Goal: Task Accomplishment & Management: Use online tool/utility

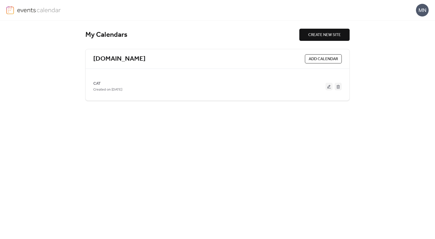
click at [315, 56] on span "ADD CALENDAR" at bounding box center [323, 59] width 29 height 6
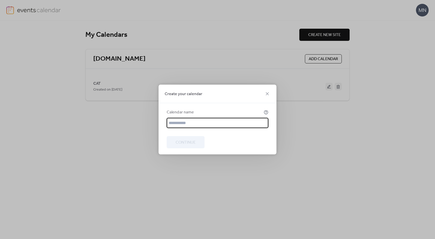
click at [263, 94] on div "Create your calendar" at bounding box center [217, 94] width 118 height 19
click at [269, 92] on icon at bounding box center [267, 94] width 6 height 6
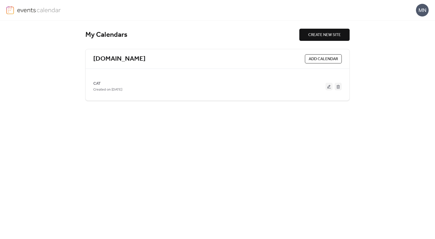
click at [336, 37] on span "CREATE NEW SITE" at bounding box center [324, 35] width 33 height 6
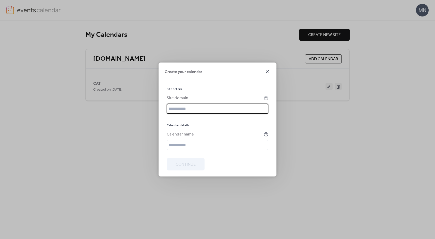
click at [268, 69] on icon at bounding box center [267, 72] width 6 height 6
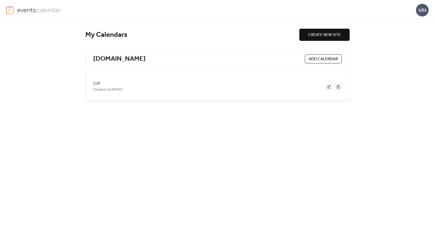
click at [333, 61] on span "ADD CALENDAR" at bounding box center [323, 59] width 29 height 6
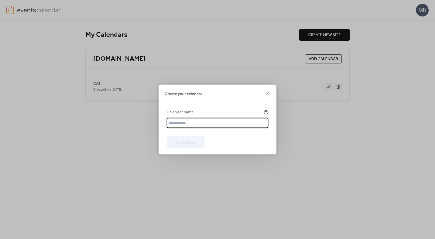
click at [270, 91] on div "Create your calendar" at bounding box center [217, 94] width 118 height 19
click at [268, 92] on icon at bounding box center [267, 94] width 6 height 6
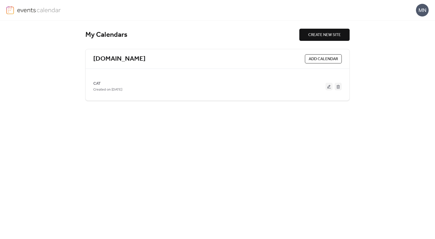
click at [138, 100] on div "www.minanina.com.au ADD CALENDAR CAT Created on 25-Sep-2025" at bounding box center [217, 75] width 264 height 52
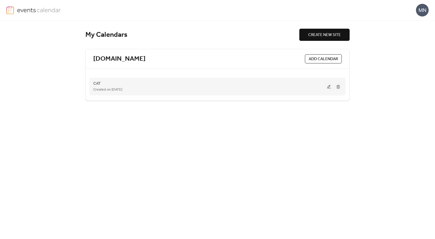
click at [139, 92] on div "Created on [DATE]" at bounding box center [209, 90] width 232 height 6
click at [328, 84] on button at bounding box center [328, 87] width 7 height 8
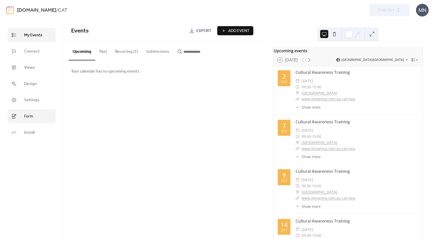
click at [26, 116] on span "Form" at bounding box center [28, 117] width 9 height 6
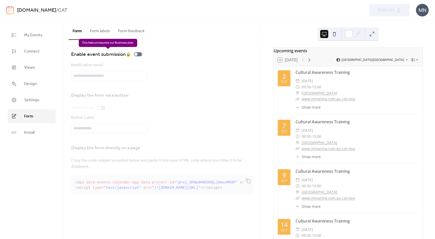
click at [138, 54] on div "Enable event submission 🔒" at bounding box center [107, 54] width 73 height 8
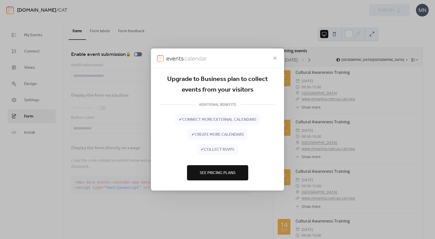
click at [226, 172] on span "See Pricing Plans" at bounding box center [218, 173] width 36 height 6
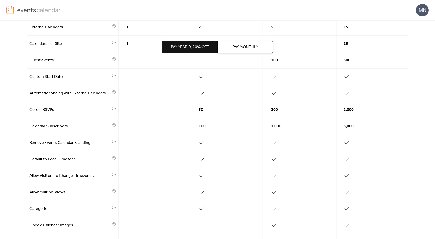
scroll to position [132, 0]
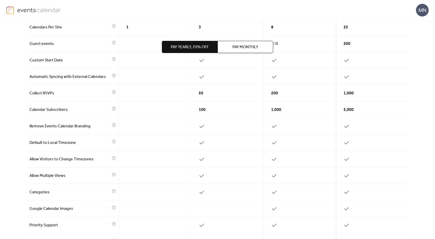
click at [254, 41] on button "Pay Monthly" at bounding box center [245, 47] width 56 height 12
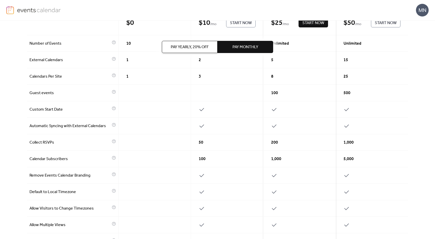
scroll to position [0, 0]
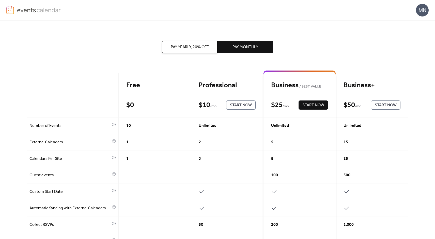
click at [307, 107] on span "Start Now" at bounding box center [313, 105] width 22 height 6
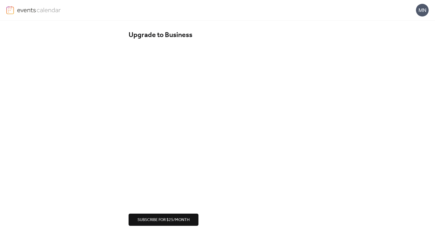
click at [166, 221] on span "Subscribe for $25/month" at bounding box center [163, 220] width 52 height 6
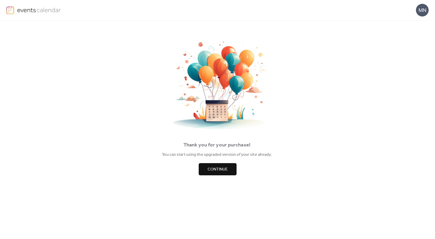
click at [211, 175] on button "Continue" at bounding box center [218, 169] width 38 height 12
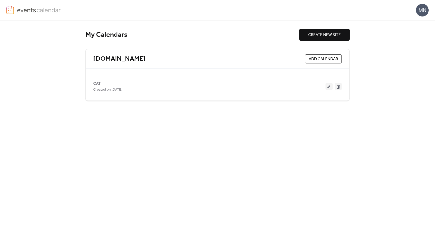
click at [419, 13] on div "MN" at bounding box center [422, 10] width 13 height 13
click at [414, 22] on span "Account" at bounding box center [412, 23] width 15 height 6
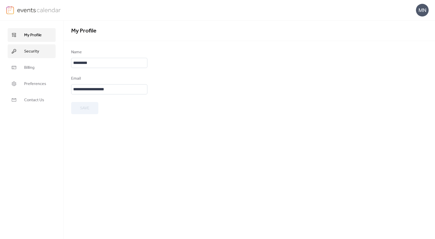
click at [30, 53] on span "Security" at bounding box center [31, 52] width 15 height 6
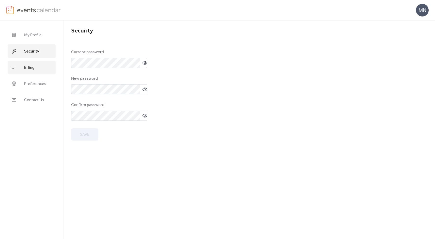
click at [29, 69] on span "Billing" at bounding box center [29, 68] width 10 height 6
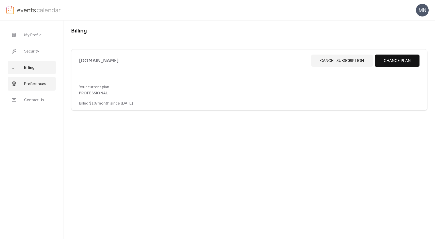
click at [29, 82] on span "Preferences" at bounding box center [35, 84] width 22 height 6
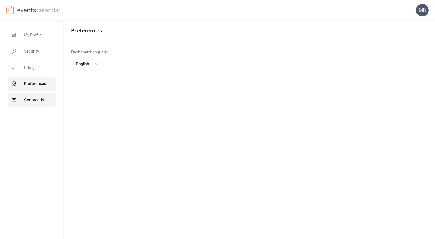
click at [31, 99] on span "Contact Us" at bounding box center [34, 100] width 20 height 6
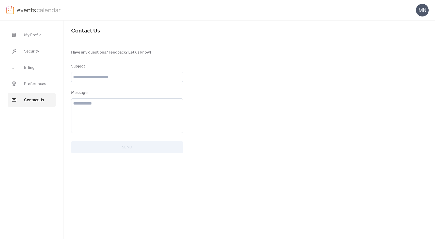
click at [12, 12] on img at bounding box center [10, 10] width 8 height 8
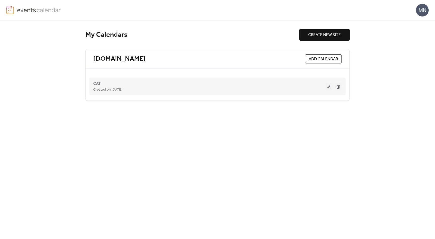
click at [325, 85] on button at bounding box center [328, 87] width 7 height 8
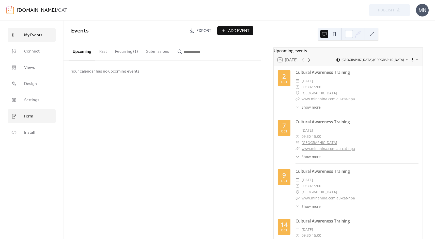
click at [34, 118] on link "Form" at bounding box center [32, 116] width 48 height 14
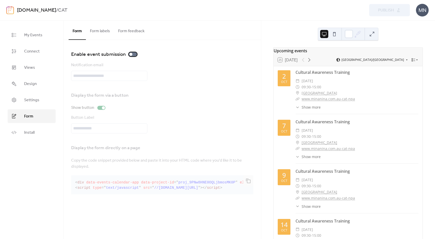
click at [134, 55] on div at bounding box center [133, 54] width 8 height 4
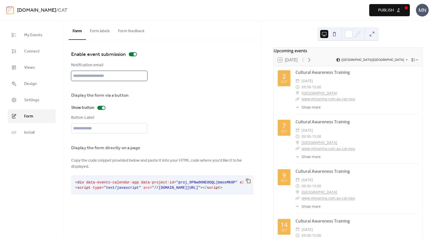
click at [123, 78] on input "text" at bounding box center [109, 76] width 76 height 10
click at [100, 108] on div at bounding box center [101, 108] width 8 height 4
click at [100, 108] on div at bounding box center [99, 107] width 3 height 3
click at [107, 77] on input "text" at bounding box center [109, 76] width 76 height 10
type input "**********"
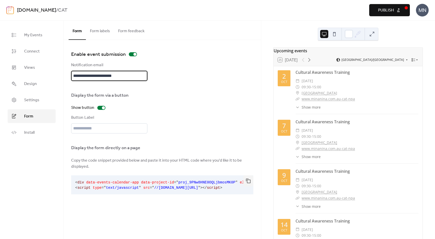
click at [142, 97] on div "Display the form via a button" at bounding box center [108, 95] width 75 height 6
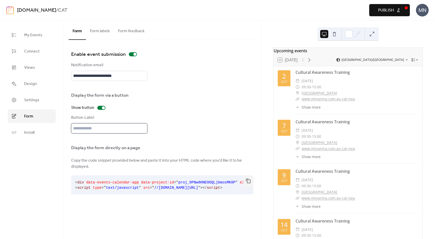
click at [121, 131] on input "text" at bounding box center [109, 128] width 76 height 10
type input "****"
click at [173, 121] on div "Display the form via a button Show button Button Label ****" at bounding box center [162, 111] width 182 height 45
click at [107, 33] on button "Form labels" at bounding box center [100, 30] width 28 height 19
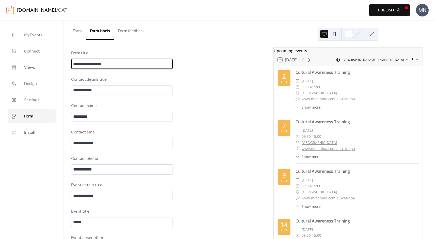
click at [127, 65] on input "**********" at bounding box center [122, 64] width 102 height 10
click at [117, 64] on input "**********" at bounding box center [122, 64] width 102 height 10
click at [123, 79] on div "Contact details title" at bounding box center [121, 80] width 101 height 6
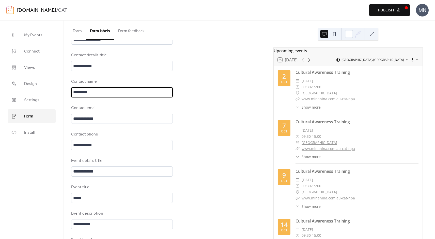
drag, startPoint x: 111, startPoint y: 92, endPoint x: 68, endPoint y: 91, distance: 43.5
type input "**********"
click at [98, 123] on input "**********" at bounding box center [122, 119] width 102 height 10
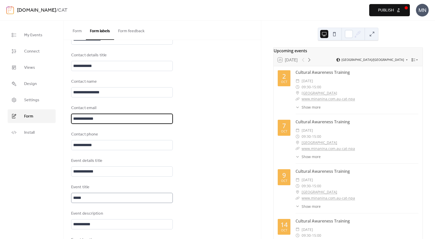
scroll to position [1, 0]
click at [116, 214] on div "Event description" at bounding box center [121, 214] width 101 height 6
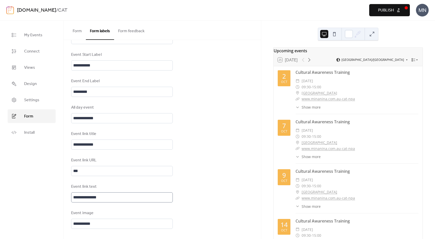
scroll to position [0, 0]
click at [141, 31] on button "Form feedback" at bounding box center [131, 30] width 35 height 19
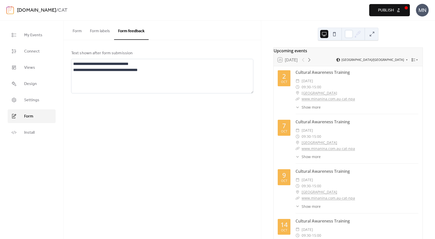
click at [100, 33] on button "Form labels" at bounding box center [100, 30] width 28 height 19
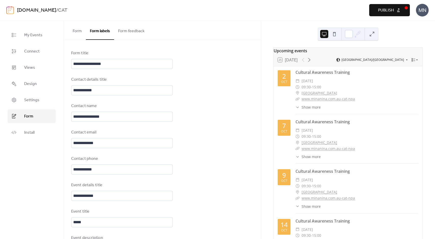
click at [80, 29] on button "Form" at bounding box center [77, 30] width 17 height 19
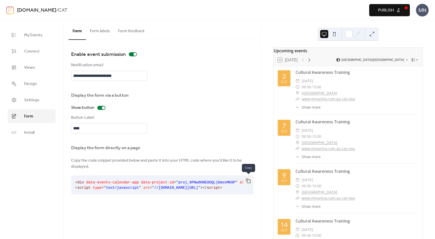
click at [250, 181] on button "button" at bounding box center [248, 180] width 10 height 11
click at [386, 12] on span "Publish" at bounding box center [386, 10] width 16 height 6
click at [40, 40] on link "My Events" at bounding box center [32, 35] width 48 height 14
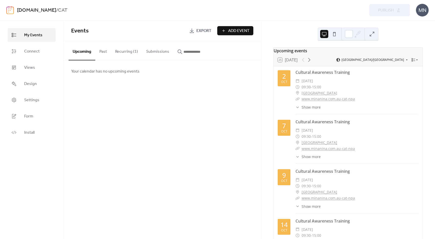
click at [130, 52] on button "Recurring (1)" at bounding box center [126, 50] width 31 height 19
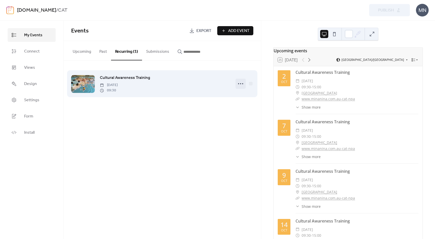
click at [241, 86] on icon at bounding box center [240, 84] width 8 height 8
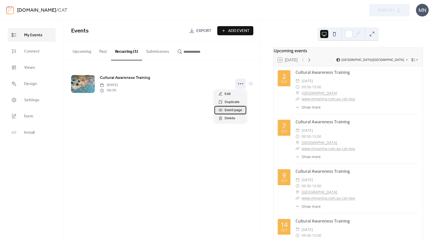
click at [228, 110] on span "Event page" at bounding box center [233, 110] width 18 height 6
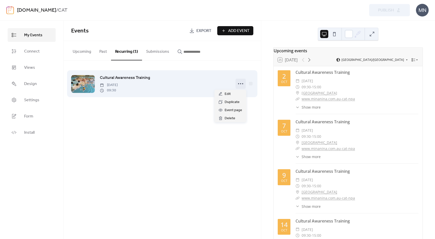
click at [239, 84] on icon at bounding box center [240, 84] width 8 height 8
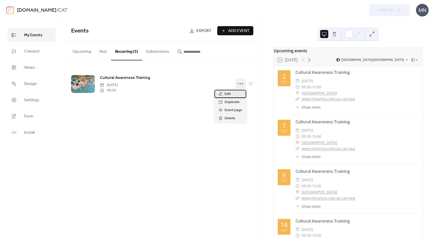
click at [223, 93] on div "Edit" at bounding box center [230, 94] width 32 height 8
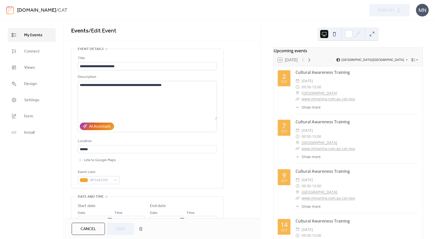
click at [375, 34] on button at bounding box center [372, 34] width 8 height 8
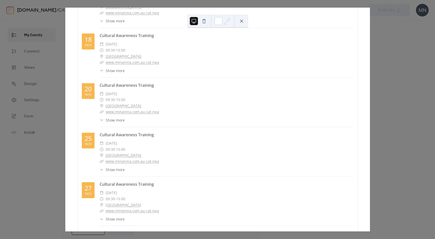
scroll to position [663, 0]
click at [118, 118] on span "Show more" at bounding box center [115, 119] width 19 height 5
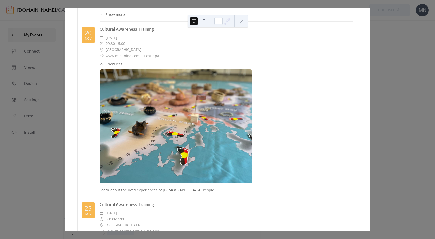
scroll to position [692, 0]
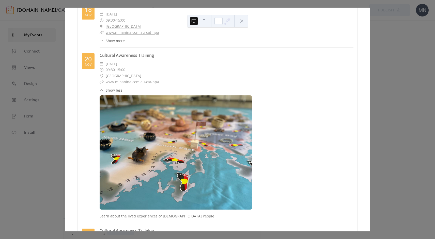
click at [244, 20] on button at bounding box center [241, 21] width 8 height 8
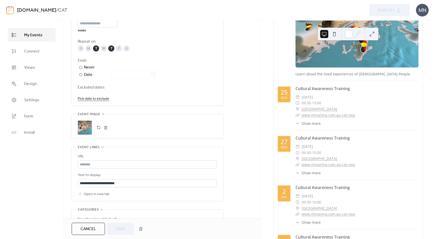
scroll to position [319, 0]
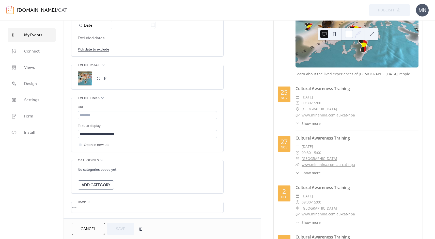
click at [96, 186] on span "Add Category" at bounding box center [96, 185] width 29 height 6
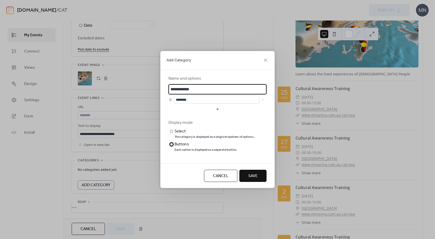
click at [172, 144] on div at bounding box center [171, 144] width 3 height 3
click at [197, 88] on input "**********" at bounding box center [217, 89] width 98 height 10
drag, startPoint x: 197, startPoint y: 88, endPoint x: 159, endPoint y: 86, distance: 38.7
click at [159, 86] on div "**********" at bounding box center [217, 119] width 435 height 239
click at [187, 87] on input "**********" at bounding box center [217, 89] width 98 height 10
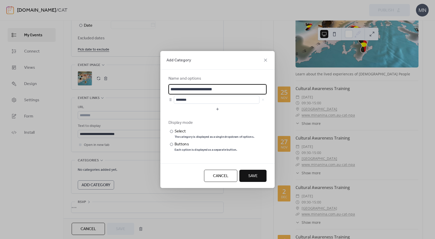
type input "**********"
click at [246, 175] on button "Save" at bounding box center [252, 176] width 27 height 12
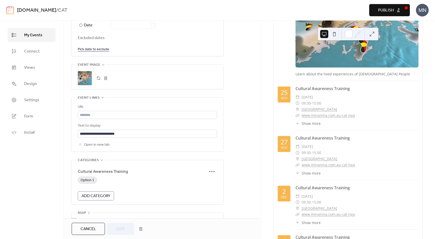
click at [91, 181] on span "Option 1" at bounding box center [88, 181] width 14 height 6
click at [123, 230] on span "Save" at bounding box center [120, 229] width 9 height 6
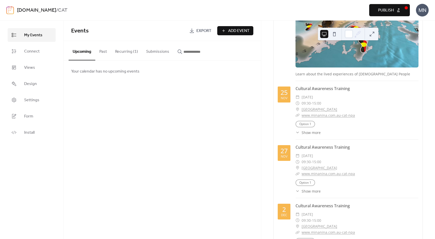
click at [377, 8] on button "Publish" at bounding box center [389, 10] width 41 height 12
click at [35, 38] on span "My Events" at bounding box center [33, 35] width 18 height 6
click at [38, 30] on link "My Events" at bounding box center [32, 35] width 48 height 14
click at [35, 53] on span "Connect" at bounding box center [31, 52] width 15 height 6
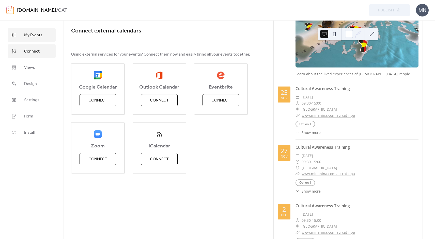
click at [29, 41] on link "My Events" at bounding box center [32, 35] width 48 height 14
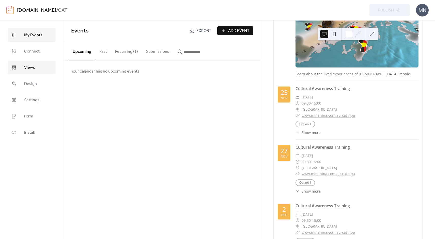
click at [32, 72] on link "Views" at bounding box center [32, 68] width 48 height 14
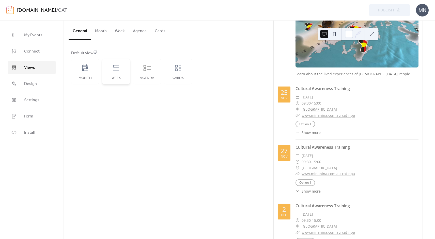
click at [120, 70] on div "Week" at bounding box center [116, 71] width 28 height 25
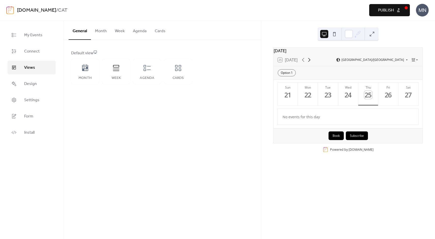
click at [310, 63] on icon at bounding box center [309, 60] width 6 height 6
click at [363, 97] on button "Thu 2" at bounding box center [368, 94] width 20 height 23
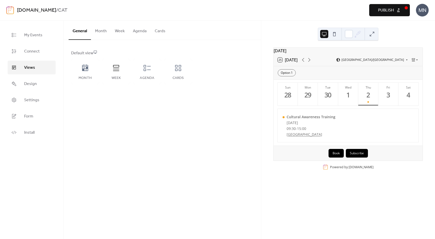
click at [337, 156] on button "Book" at bounding box center [335, 153] width 15 height 9
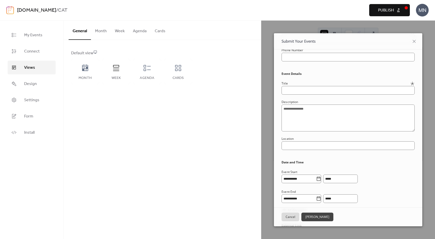
scroll to position [56, 0]
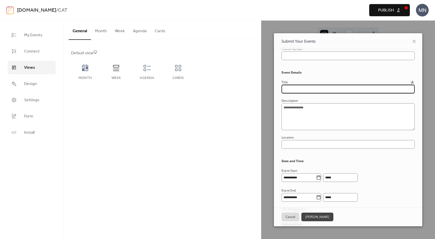
click at [304, 88] on input "text" at bounding box center [347, 89] width 133 height 9
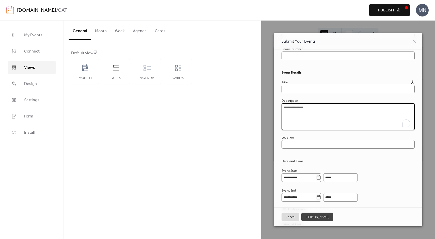
click at [309, 123] on textarea "To enrich screen reader interactions, please activate Accessibility in Grammarl…" at bounding box center [347, 116] width 133 height 27
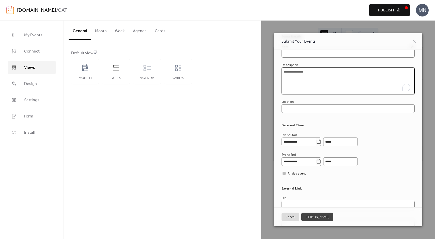
scroll to position [94, 0]
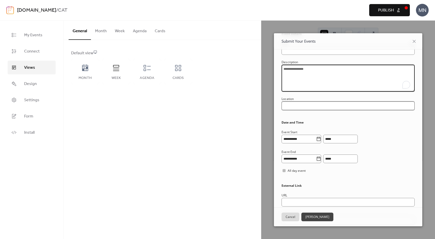
click at [310, 106] on input "text" at bounding box center [347, 106] width 133 height 9
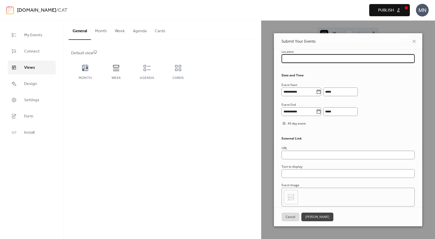
scroll to position [137, 0]
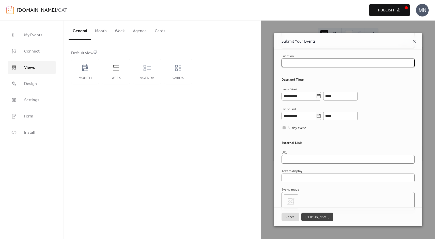
click at [413, 42] on icon at bounding box center [413, 41] width 3 height 3
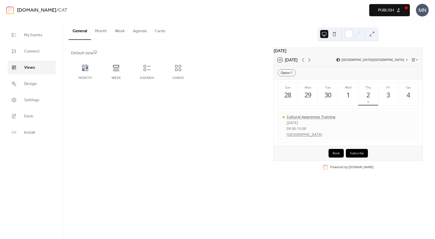
click at [299, 118] on div "Cultural Awareness Training" at bounding box center [310, 117] width 49 height 5
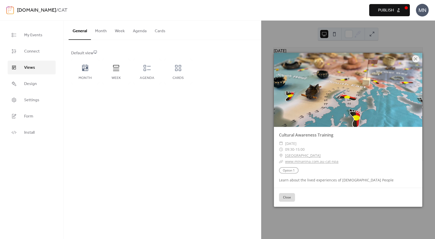
click at [290, 170] on div "Cultural Awareness Training Option 1" at bounding box center [289, 170] width 20 height 7
click at [330, 177] on div "Cultural Awareness Training ​ [DATE] ​ 09:30 - 15:00 ​ [GEOGRAPHIC_DATA] ​ www.…" at bounding box center [348, 157] width 148 height 61
click at [416, 58] on icon at bounding box center [415, 59] width 6 height 6
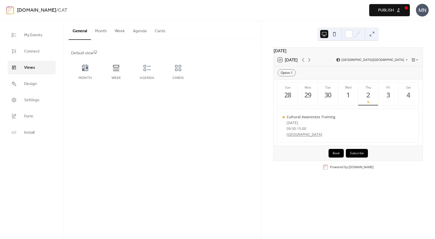
click at [336, 156] on button "Book" at bounding box center [335, 153] width 15 height 9
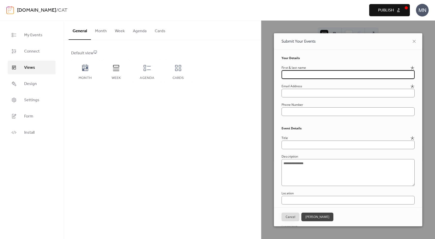
scroll to position [10, 0]
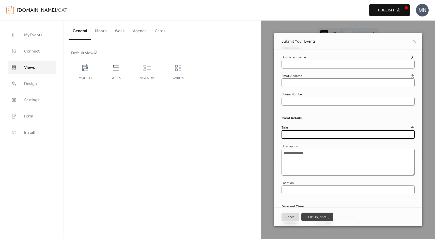
click at [312, 133] on input "text" at bounding box center [347, 134] width 133 height 9
type input "********"
click at [414, 45] on div "Submit Your Events" at bounding box center [348, 41] width 148 height 16
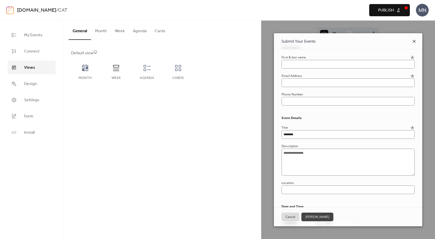
click at [413, 41] on icon at bounding box center [413, 41] width 3 height 3
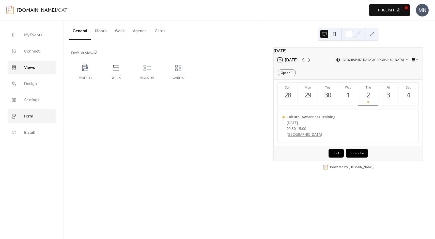
click at [36, 119] on link "Form" at bounding box center [32, 116] width 48 height 14
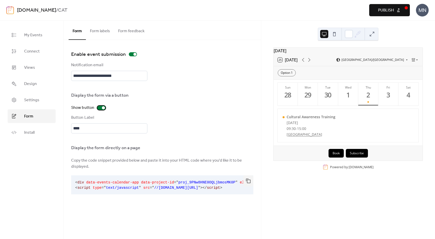
click at [97, 107] on div at bounding box center [101, 108] width 8 height 4
click at [101, 109] on div at bounding box center [101, 108] width 8 height 4
click at [103, 31] on button "Form labels" at bounding box center [100, 30] width 28 height 19
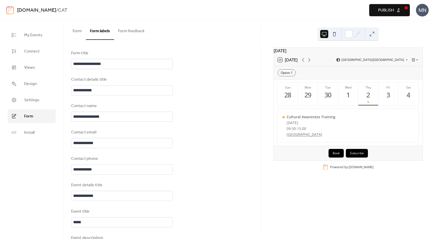
click at [129, 33] on button "Form feedback" at bounding box center [131, 30] width 35 height 19
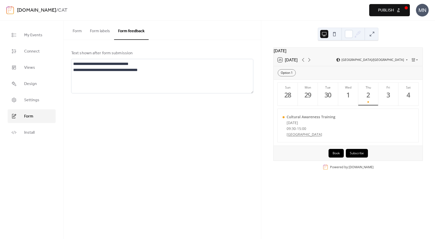
click at [107, 34] on button "Form labels" at bounding box center [100, 30] width 28 height 19
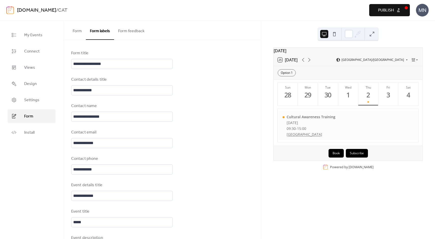
click at [292, 125] on div "[DATE]" at bounding box center [310, 122] width 49 height 5
click at [319, 118] on div "Cultural Awareness Training" at bounding box center [310, 117] width 49 height 5
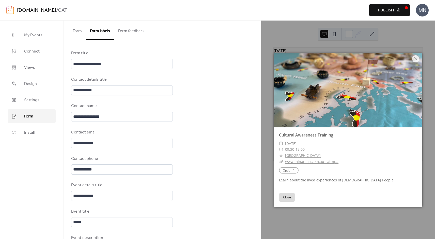
click at [228, 33] on div "Form Form labels Form feedback" at bounding box center [161, 31] width 197 height 20
click at [19, 39] on link "My Events" at bounding box center [32, 35] width 48 height 14
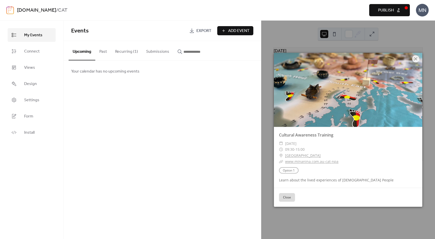
click at [126, 56] on button "Recurring (1)" at bounding box center [126, 50] width 31 height 19
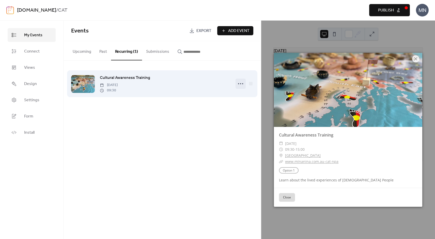
click at [241, 83] on icon at bounding box center [240, 84] width 8 height 8
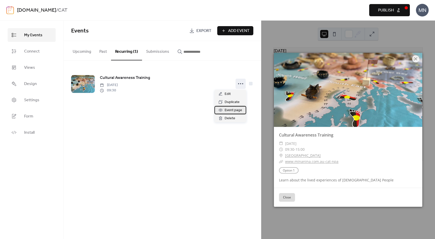
click at [236, 109] on span "Event page" at bounding box center [233, 110] width 18 height 6
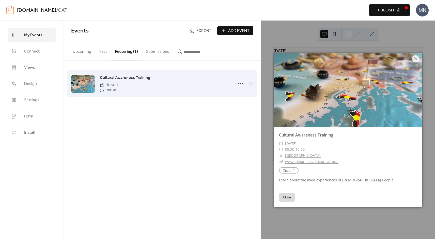
click at [121, 76] on span "Cultural Awareness Training" at bounding box center [125, 78] width 50 height 6
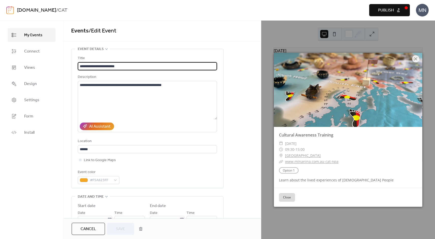
click at [358, 76] on div at bounding box center [348, 90] width 148 height 74
click at [416, 59] on icon at bounding box center [415, 59] width 6 height 6
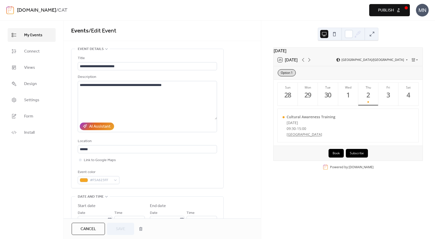
click at [292, 75] on div "Option 1" at bounding box center [287, 72] width 18 height 7
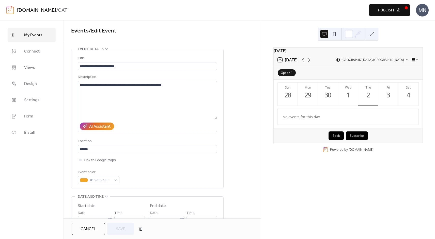
click at [292, 75] on div "Option 1" at bounding box center [287, 72] width 18 height 7
click at [329, 65] on div "25 [DATE] [GEOGRAPHIC_DATA]/[GEOGRAPHIC_DATA]" at bounding box center [348, 60] width 149 height 12
click at [338, 138] on button "Book" at bounding box center [335, 136] width 15 height 9
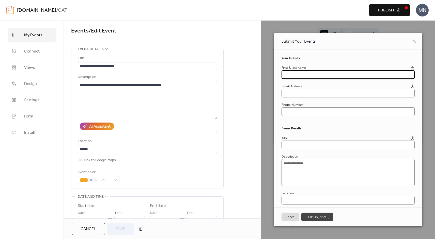
click at [320, 217] on button "[PERSON_NAME]" at bounding box center [317, 217] width 32 height 9
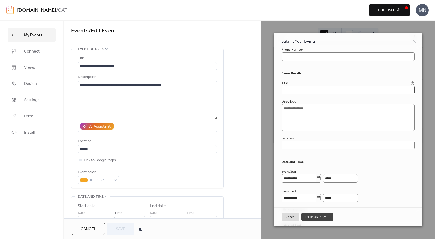
scroll to position [57, 0]
click at [411, 41] on icon at bounding box center [414, 41] width 6 height 6
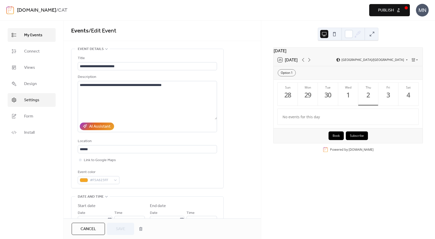
click at [39, 102] on span "Settings" at bounding box center [31, 100] width 15 height 6
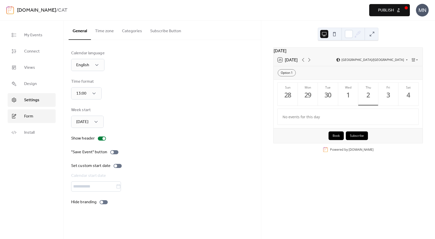
click at [40, 115] on link "Form" at bounding box center [32, 116] width 48 height 14
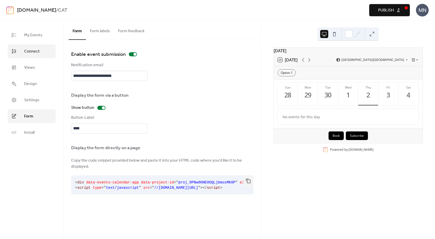
click at [33, 55] on span "Connect" at bounding box center [31, 52] width 15 height 6
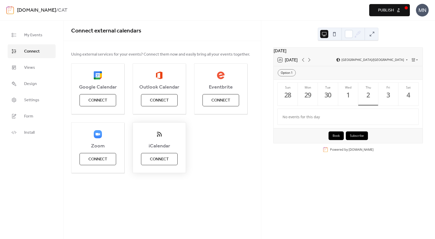
click at [162, 137] on img at bounding box center [159, 134] width 8 height 8
click at [163, 158] on span "Connect" at bounding box center [159, 159] width 19 height 6
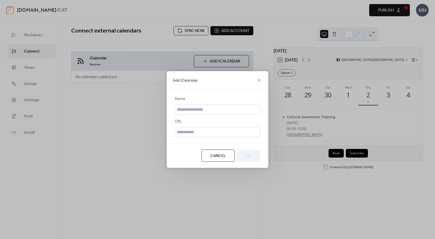
click at [226, 156] on button "Cancel" at bounding box center [217, 156] width 33 height 12
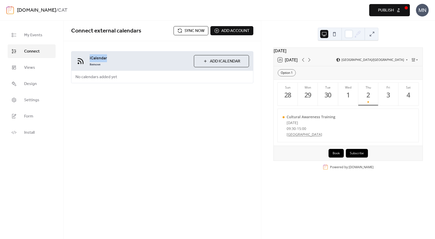
drag, startPoint x: 109, startPoint y: 58, endPoint x: 89, endPoint y: 58, distance: 20.3
click at [89, 58] on div "iCalendar Remove Add iCalendar" at bounding box center [162, 61] width 182 height 19
copy span "iCalendar"
click at [103, 109] on div "Connect external calendars Sync now Add account iCalendar Remove Add iCalendar …" at bounding box center [161, 130] width 197 height 219
click at [36, 56] on link "Connect" at bounding box center [32, 51] width 48 height 14
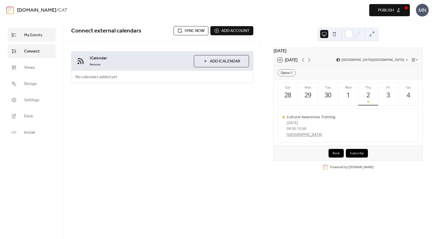
click at [31, 36] on span "My Events" at bounding box center [33, 35] width 18 height 6
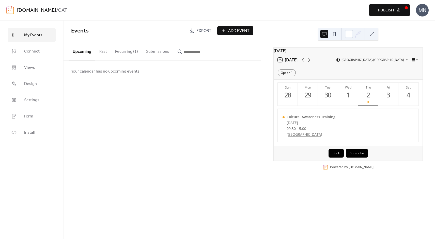
click at [100, 49] on button "Past" at bounding box center [103, 50] width 16 height 19
click at [88, 50] on button "Upcoming" at bounding box center [82, 50] width 27 height 19
click at [236, 30] on span "Add Event" at bounding box center [238, 31] width 21 height 6
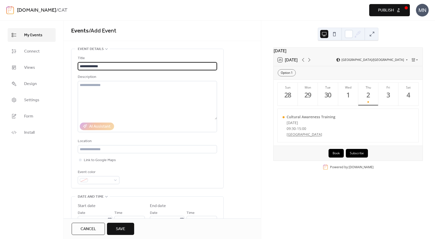
type input "**********"
click at [128, 40] on div "Events / Add Event" at bounding box center [161, 31] width 197 height 21
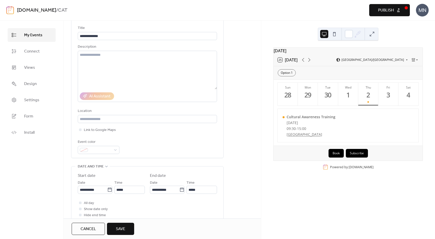
scroll to position [34, 0]
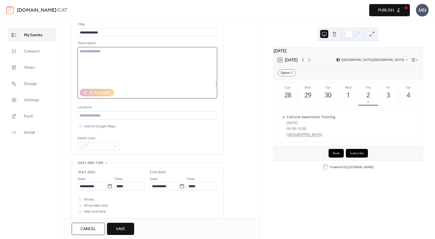
click at [117, 55] on textarea at bounding box center [147, 66] width 139 height 39
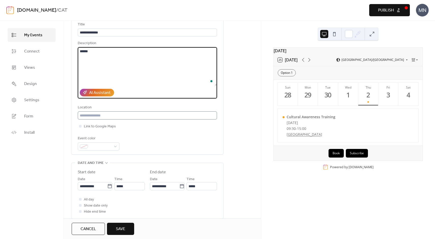
type textarea "******"
click at [104, 116] on input "text" at bounding box center [147, 115] width 139 height 8
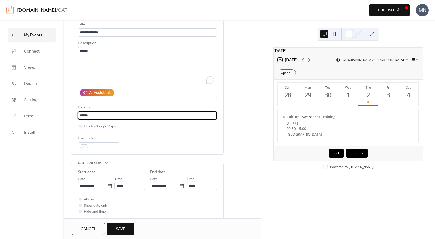
type input "******"
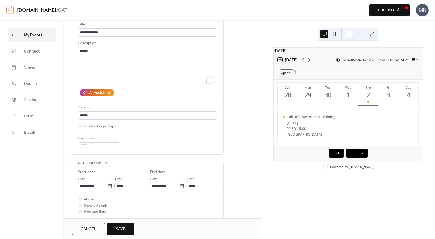
click at [158, 125] on div "Link to Google Maps" at bounding box center [147, 126] width 139 height 6
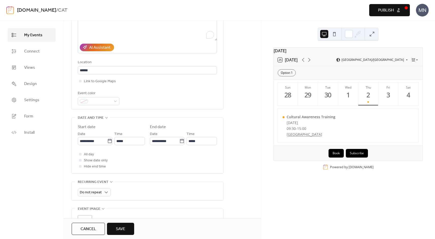
scroll to position [89, 0]
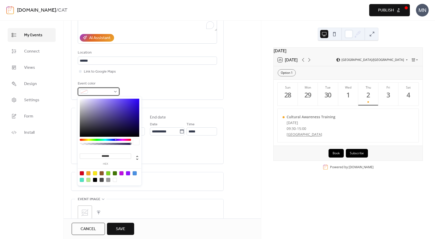
click at [109, 91] on span at bounding box center [100, 92] width 21 height 6
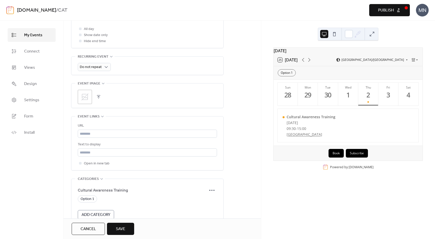
scroll to position [207, 0]
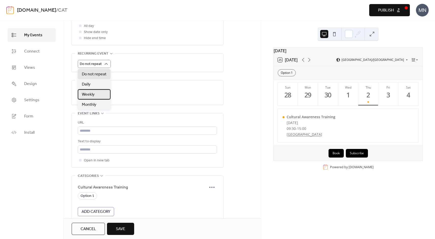
click at [90, 96] on span "Weekly" at bounding box center [88, 95] width 13 height 6
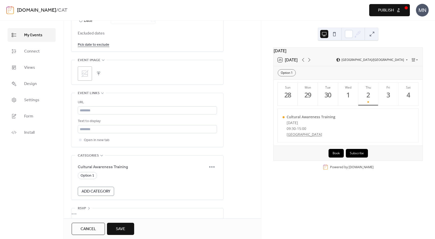
scroll to position [330, 0]
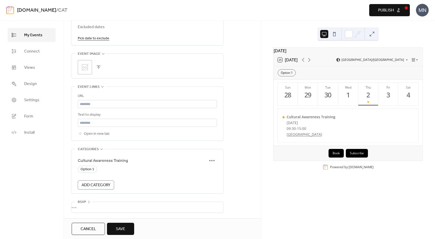
click at [108, 185] on span "Add Category" at bounding box center [96, 185] width 29 height 6
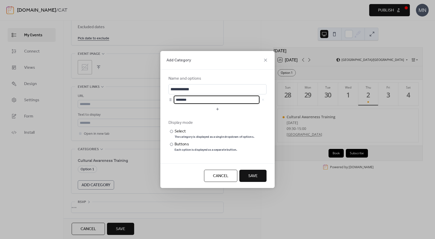
scroll to position [0, 0]
drag, startPoint x: 195, startPoint y: 103, endPoint x: 163, endPoint y: 93, distance: 32.9
click at [163, 93] on div "**********" at bounding box center [217, 117] width 114 height 94
type input "***"
click at [217, 108] on button "button" at bounding box center [217, 109] width 98 height 8
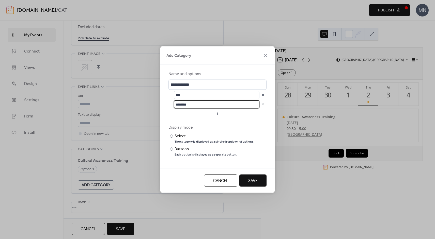
drag, startPoint x: 205, startPoint y: 104, endPoint x: 168, endPoint y: 102, distance: 36.9
click at [168, 102] on div "********" at bounding box center [217, 105] width 98 height 8
type input "**"
click at [181, 148] on div "Buttons" at bounding box center [205, 149] width 62 height 6
click at [256, 180] on span "Save" at bounding box center [252, 181] width 9 height 6
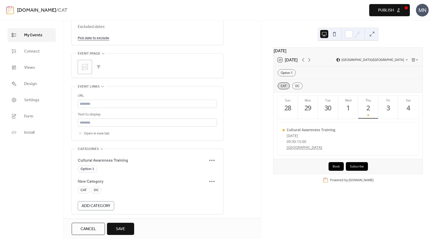
click at [284, 90] on div "CAT" at bounding box center [284, 86] width 12 height 7
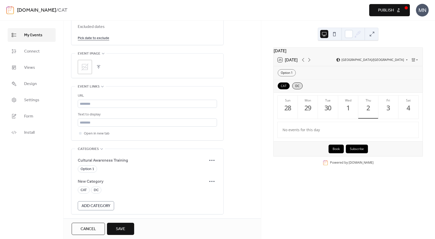
click at [298, 90] on div "DC" at bounding box center [297, 86] width 10 height 7
click at [289, 91] on div "CAT DC" at bounding box center [348, 85] width 149 height 13
click at [280, 88] on div "CAT" at bounding box center [284, 86] width 12 height 7
click at [294, 90] on div "DC" at bounding box center [297, 86] width 10 height 7
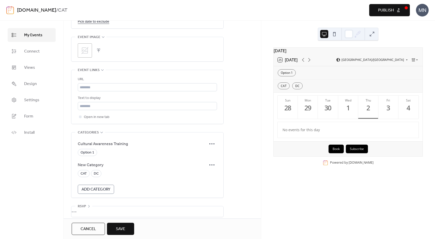
scroll to position [351, 0]
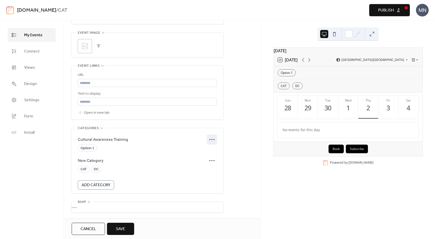
click at [209, 139] on circle at bounding box center [209, 139] width 1 height 1
click at [209, 149] on div "Edit" at bounding box center [204, 149] width 25 height 8
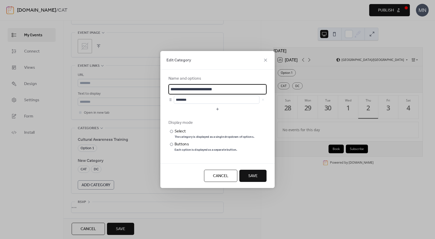
click at [137, 158] on div "**********" at bounding box center [217, 119] width 435 height 239
click at [222, 177] on span "Cancel" at bounding box center [220, 176] width 15 height 6
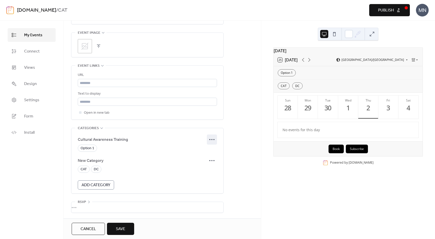
click at [210, 140] on icon at bounding box center [212, 140] width 8 height 8
click at [208, 154] on div "Delete" at bounding box center [204, 157] width 25 height 8
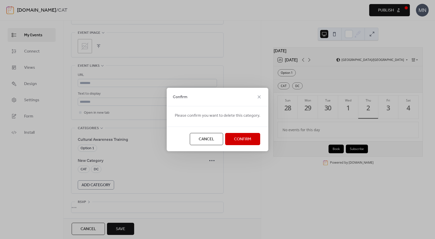
click at [232, 138] on button "Confirm" at bounding box center [242, 139] width 35 height 12
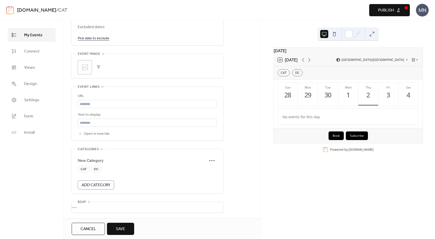
scroll to position [330, 0]
click at [102, 212] on div "•••" at bounding box center [147, 207] width 152 height 11
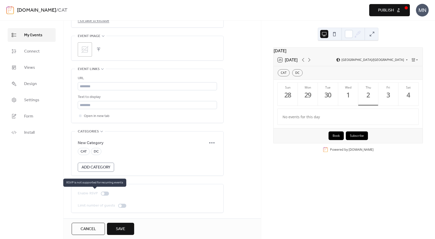
click at [106, 194] on div at bounding box center [105, 194] width 8 height 4
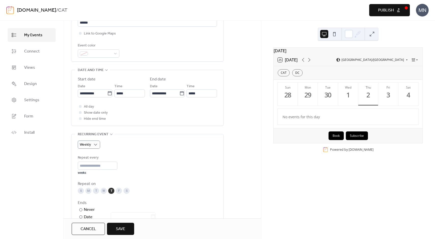
scroll to position [133, 0]
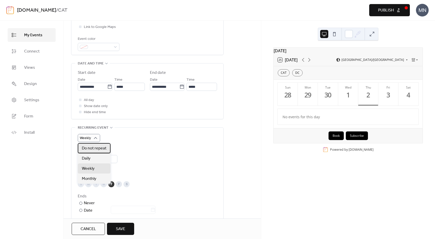
click at [93, 148] on span "Do not repeat" at bounding box center [94, 149] width 25 height 6
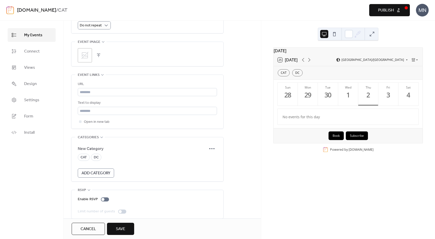
scroll to position [252, 0]
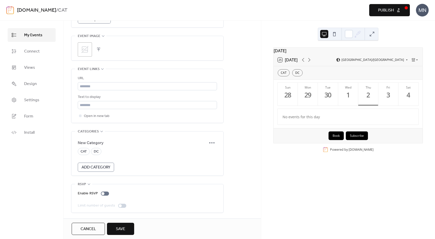
click at [122, 205] on div at bounding box center [122, 206] width 8 height 4
click at [105, 194] on div at bounding box center [105, 194] width 8 height 4
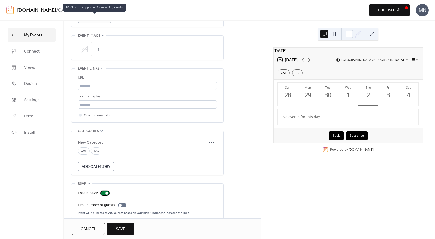
scroll to position [259, 0]
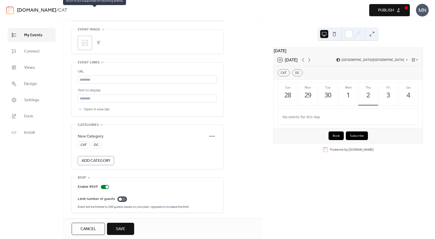
click at [121, 198] on div at bounding box center [122, 199] width 8 height 4
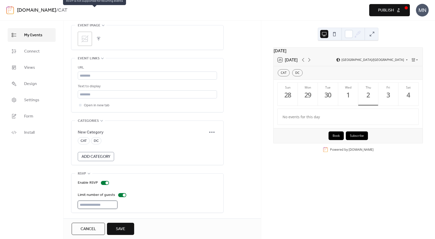
click at [99, 204] on input "***" at bounding box center [98, 205] width 40 height 8
type input "*"
type input "**"
click at [155, 201] on div "**" at bounding box center [147, 205] width 139 height 8
click at [131, 229] on button "Save" at bounding box center [120, 229] width 27 height 12
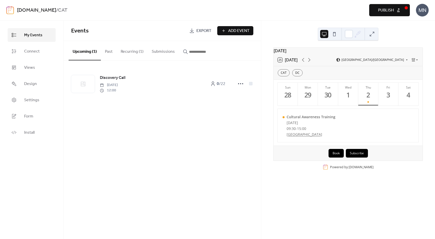
click at [373, 31] on button at bounding box center [372, 34] width 8 height 8
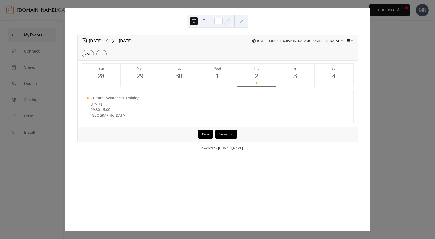
click at [114, 43] on icon at bounding box center [113, 41] width 6 height 6
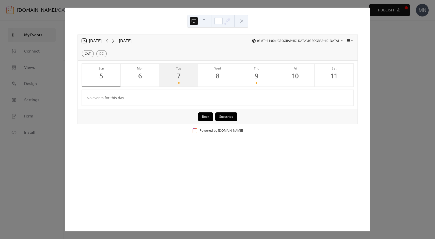
click at [179, 73] on div "7" at bounding box center [179, 76] width 8 height 8
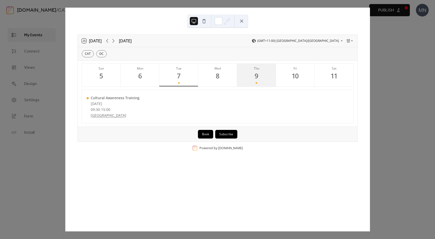
click at [264, 75] on button "Thu 9" at bounding box center [256, 75] width 39 height 23
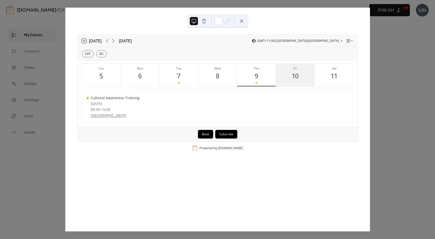
click at [299, 77] on button "Fri 10" at bounding box center [295, 75] width 39 height 23
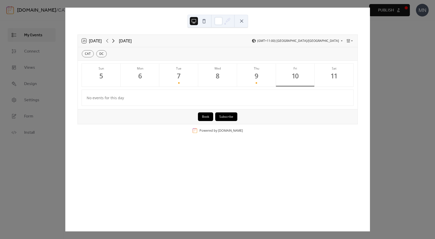
click at [114, 40] on icon at bounding box center [113, 41] width 6 height 6
click at [370, 112] on div "25 [DATE] [DATE] (GMT+11:00) [GEOGRAPHIC_DATA]/[GEOGRAPHIC_DATA] CAT DC Sun 12 …" at bounding box center [217, 120] width 305 height 224
click at [65, 40] on div "25 [DATE] [DATE] (GMT+11:00) [GEOGRAPHIC_DATA]/[GEOGRAPHIC_DATA] CAT DC Sun 12 …" at bounding box center [217, 120] width 305 height 224
click at [246, 19] on div at bounding box center [217, 21] width 60 height 13
click at [240, 19] on button at bounding box center [241, 21] width 8 height 8
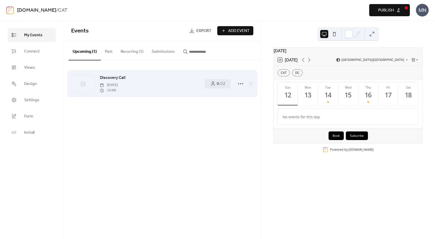
click at [182, 97] on div "Discovery Call [DATE] 12:00 0 / 22" at bounding box center [162, 83] width 182 height 31
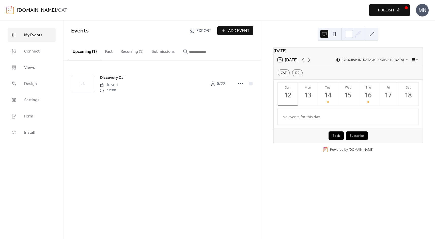
click at [140, 142] on div "Events Export Add Event Upcoming (1) Past Recurring (1) Submissions Discovery C…" at bounding box center [161, 130] width 197 height 219
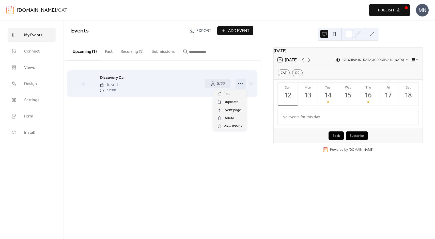
click at [240, 84] on circle at bounding box center [240, 83] width 1 height 1
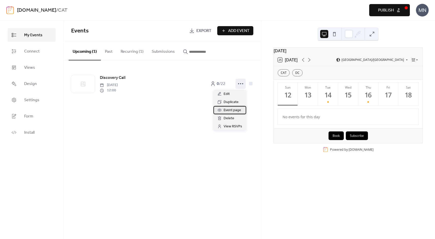
click at [231, 109] on span "Event page" at bounding box center [232, 110] width 18 height 6
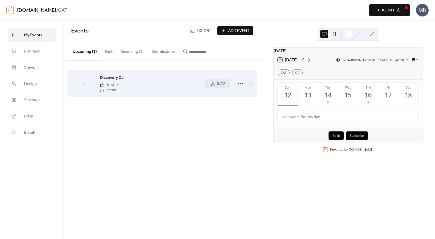
click at [131, 81] on div "Discovery Call [DATE] 12:00" at bounding box center [150, 84] width 100 height 18
click at [191, 83] on div "Discovery Call [DATE] 12:00" at bounding box center [150, 84] width 100 height 18
click at [240, 86] on icon at bounding box center [240, 84] width 8 height 8
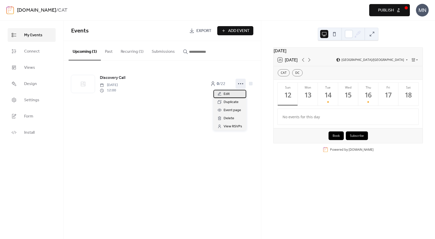
click at [238, 95] on div "Edit" at bounding box center [229, 94] width 33 height 8
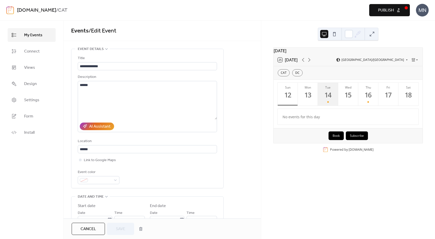
click at [327, 99] on div "14" at bounding box center [328, 95] width 8 height 8
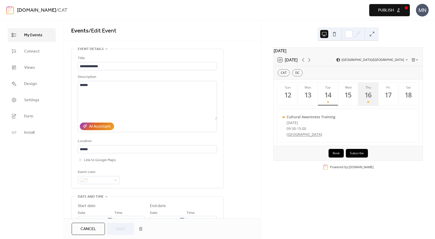
click at [374, 103] on button "Thu 16" at bounding box center [368, 94] width 20 height 23
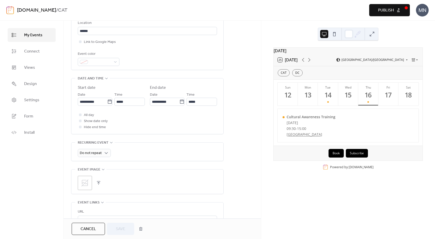
scroll to position [121, 0]
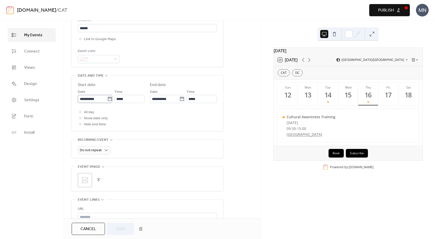
click at [110, 99] on icon at bounding box center [109, 99] width 5 height 5
click at [107, 99] on input "**********" at bounding box center [92, 99] width 29 height 8
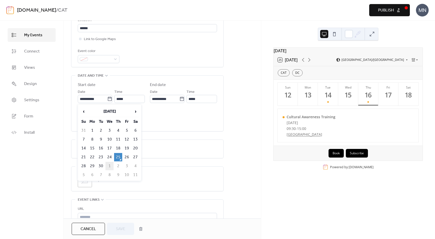
click at [110, 165] on td "1" at bounding box center [109, 166] width 8 height 8
type input "**********"
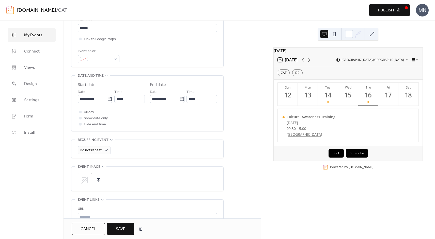
click at [123, 229] on span "Save" at bounding box center [120, 229] width 9 height 6
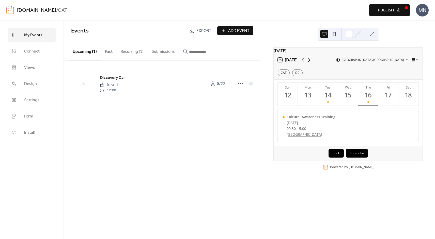
click at [308, 63] on icon at bounding box center [309, 60] width 6 height 6
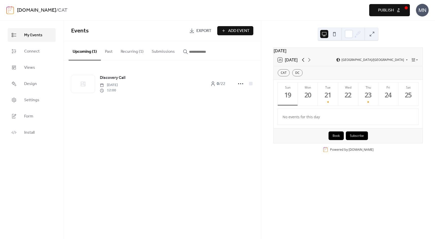
click at [304, 62] on icon at bounding box center [303, 60] width 6 height 6
click at [302, 61] on icon at bounding box center [303, 60] width 6 height 6
click at [343, 93] on button "Wed 1" at bounding box center [348, 94] width 20 height 23
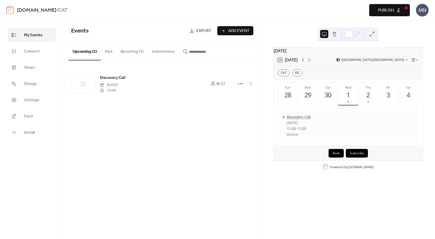
click at [295, 119] on div "Discovery Call" at bounding box center [298, 117] width 24 height 5
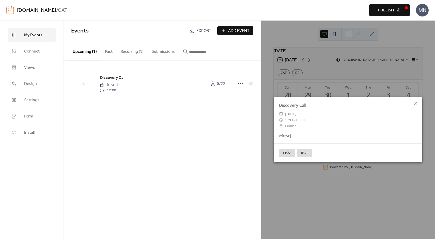
click at [303, 155] on button "RSVP" at bounding box center [304, 153] width 15 height 9
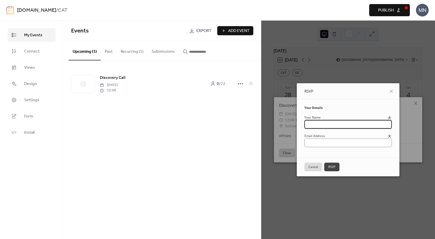
click at [316, 126] on input "text" at bounding box center [347, 124] width 87 height 9
click at [316, 141] on input "email" at bounding box center [347, 143] width 87 height 9
click at [313, 167] on button "Cancel" at bounding box center [313, 167] width 18 height 9
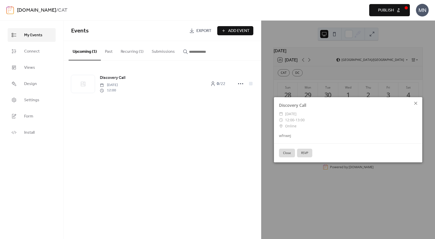
click at [416, 104] on icon at bounding box center [415, 103] width 3 height 3
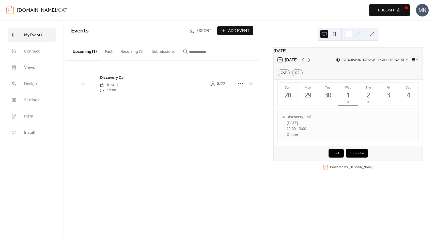
click at [295, 119] on div "Discovery Call" at bounding box center [298, 117] width 24 height 5
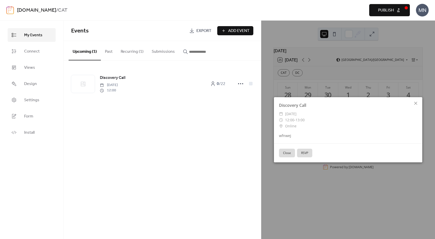
click at [303, 154] on button "RSVP" at bounding box center [304, 153] width 15 height 9
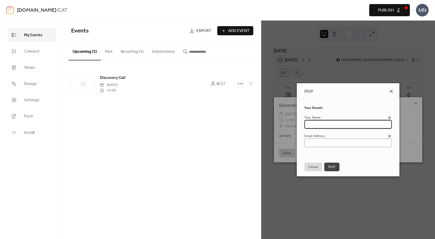
click at [393, 92] on icon at bounding box center [391, 91] width 3 height 3
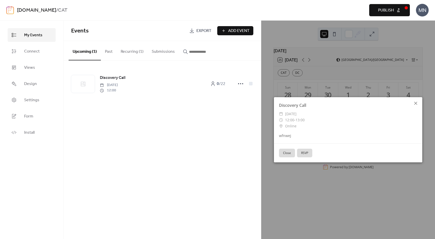
click at [418, 105] on icon at bounding box center [415, 103] width 6 height 6
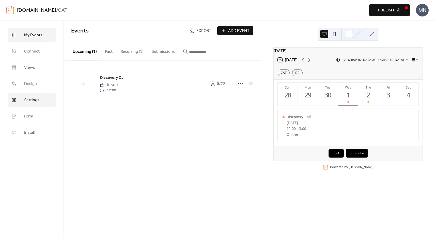
click at [32, 93] on link "Settings" at bounding box center [32, 100] width 48 height 14
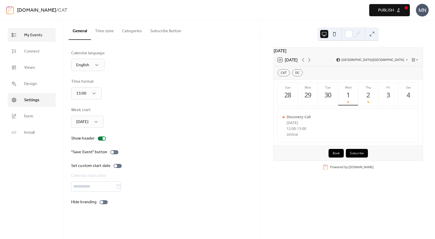
click at [32, 35] on span "My Events" at bounding box center [33, 35] width 18 height 6
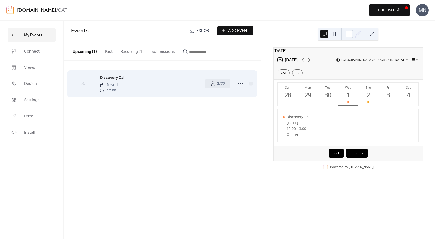
click at [182, 85] on div "Discovery Call [DATE] 12:00" at bounding box center [150, 84] width 100 height 18
click at [239, 85] on icon at bounding box center [240, 84] width 8 height 8
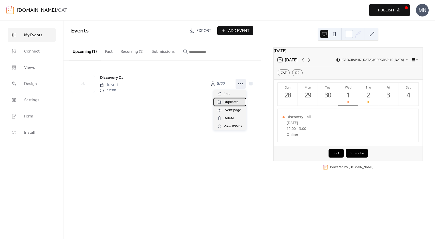
click at [236, 104] on span "Duplicate" at bounding box center [230, 102] width 15 height 6
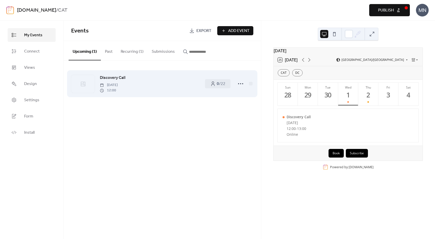
click at [118, 83] on span "[DATE]" at bounding box center [109, 85] width 18 height 5
click at [241, 85] on icon at bounding box center [240, 84] width 8 height 8
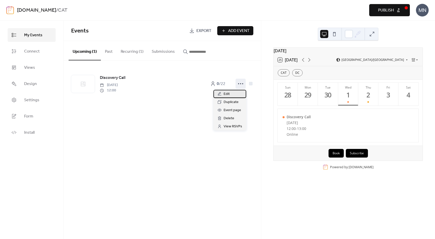
click at [240, 93] on div "Edit" at bounding box center [229, 94] width 33 height 8
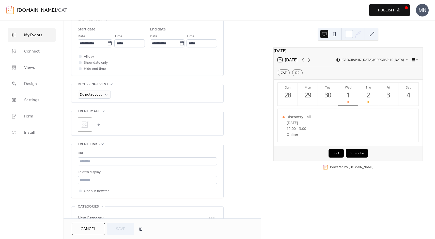
scroll to position [263, 0]
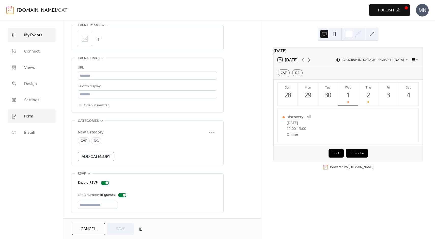
click at [34, 117] on link "Form" at bounding box center [32, 116] width 48 height 14
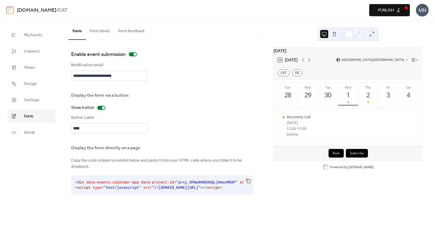
click at [107, 32] on button "Form labels" at bounding box center [100, 30] width 28 height 19
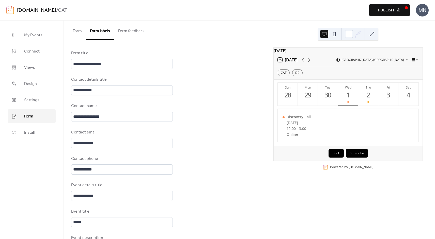
click at [415, 7] on div "[DOMAIN_NAME] / CAT Preview Publish [GEOGRAPHIC_DATA]" at bounding box center [217, 10] width 422 height 20
click at [423, 11] on div "MN" at bounding box center [422, 10] width 13 height 13
click at [420, 21] on link "Account" at bounding box center [414, 23] width 28 height 10
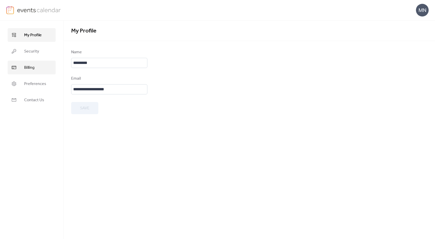
click at [35, 68] on link "Billing" at bounding box center [32, 68] width 48 height 14
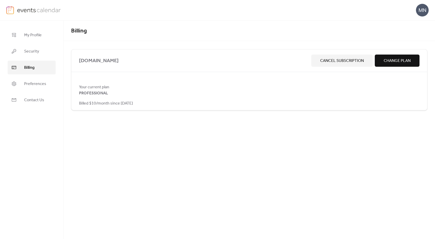
click at [404, 58] on span "Change Plan" at bounding box center [396, 61] width 27 height 6
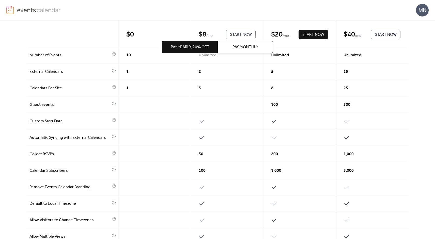
scroll to position [78, 0]
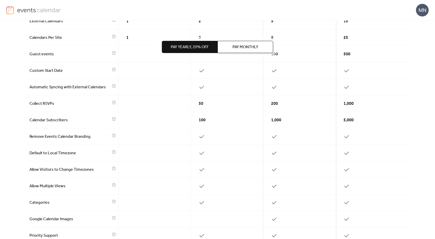
click at [362, 141] on div at bounding box center [372, 137] width 72 height 17
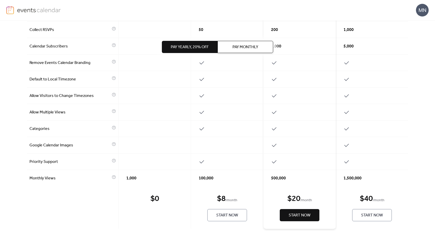
scroll to position [0, 0]
